Goal: Information Seeking & Learning: Learn about a topic

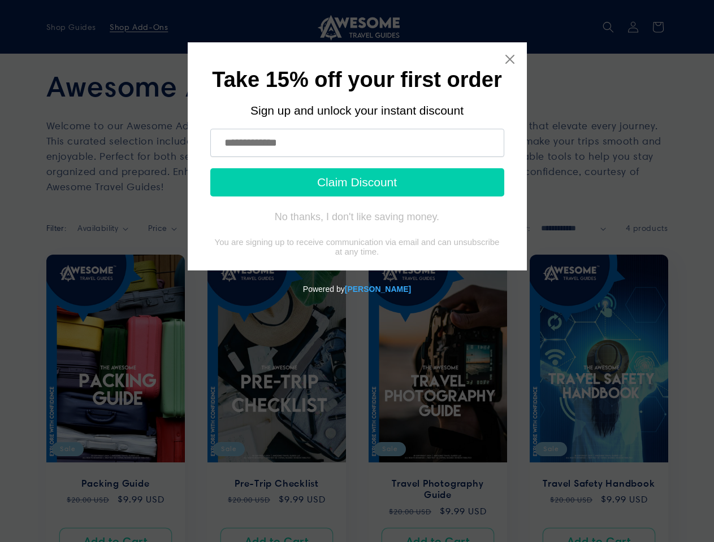
click at [510, 59] on icon "Close widget" at bounding box center [509, 59] width 9 height 9
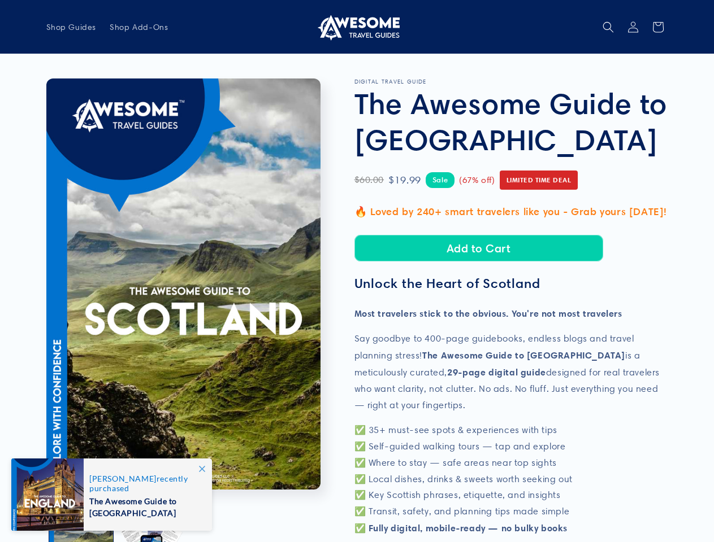
click at [608, 27] on icon "Search" at bounding box center [607, 26] width 11 height 11
click at [609, 40] on div "Search" at bounding box center [608, 40] width 68 height 1
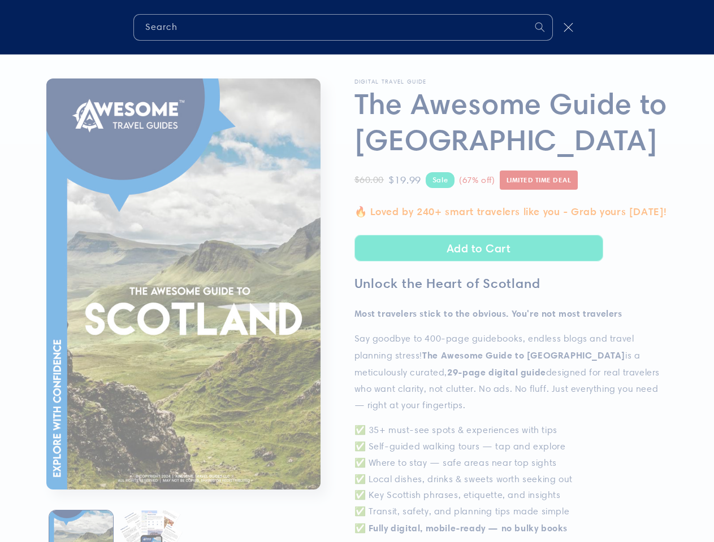
click at [0, 27] on div "Search" at bounding box center [0, 27] width 0 height 0
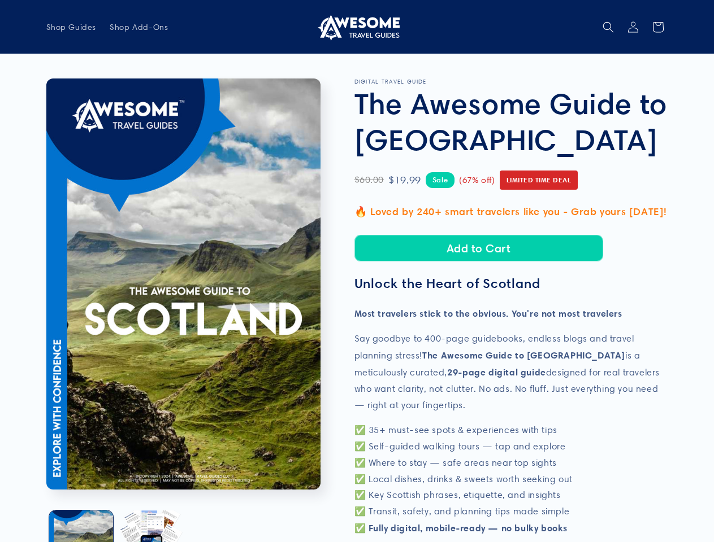
click at [46, 490] on button "Open media 1 in modal" at bounding box center [46, 490] width 0 height 0
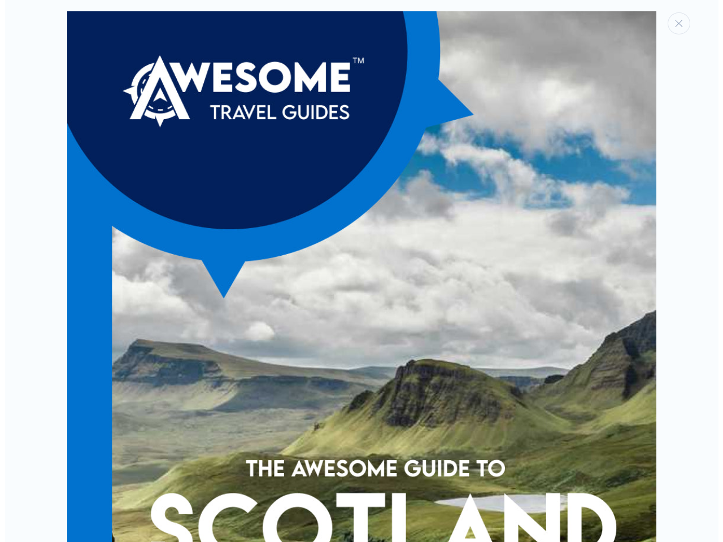
scroll to position [11, 0]
